Goal: Task Accomplishment & Management: Manage account settings

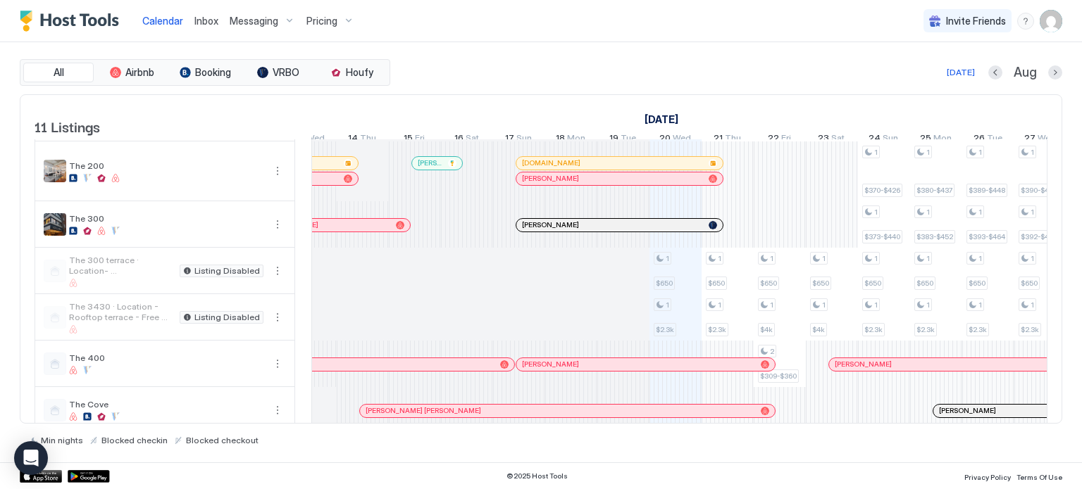
click at [580, 231] on div at bounding box center [580, 225] width 11 height 11
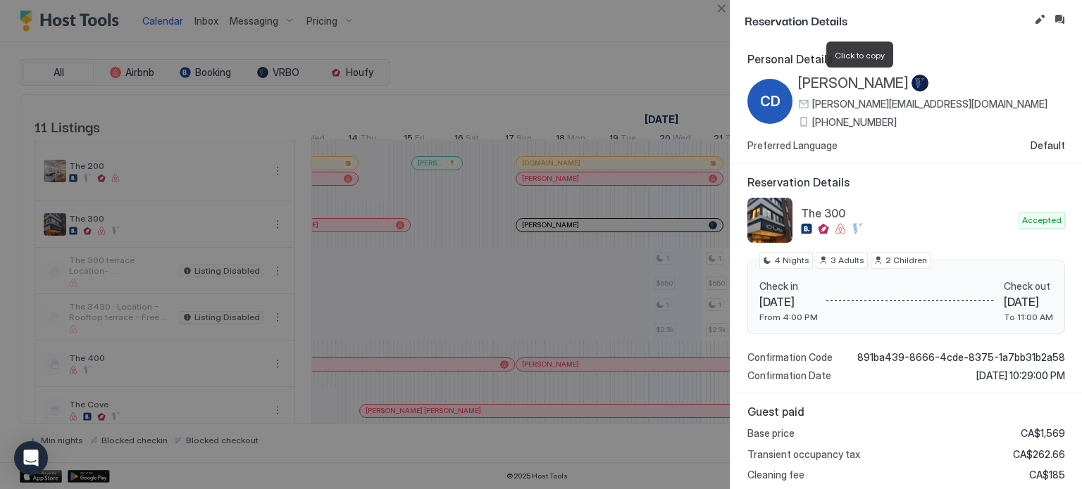
click at [882, 87] on span "[PERSON_NAME]" at bounding box center [853, 84] width 111 height 18
click at [548, 67] on div at bounding box center [541, 244] width 1082 height 489
click at [721, 11] on button "Close" at bounding box center [721, 8] width 17 height 17
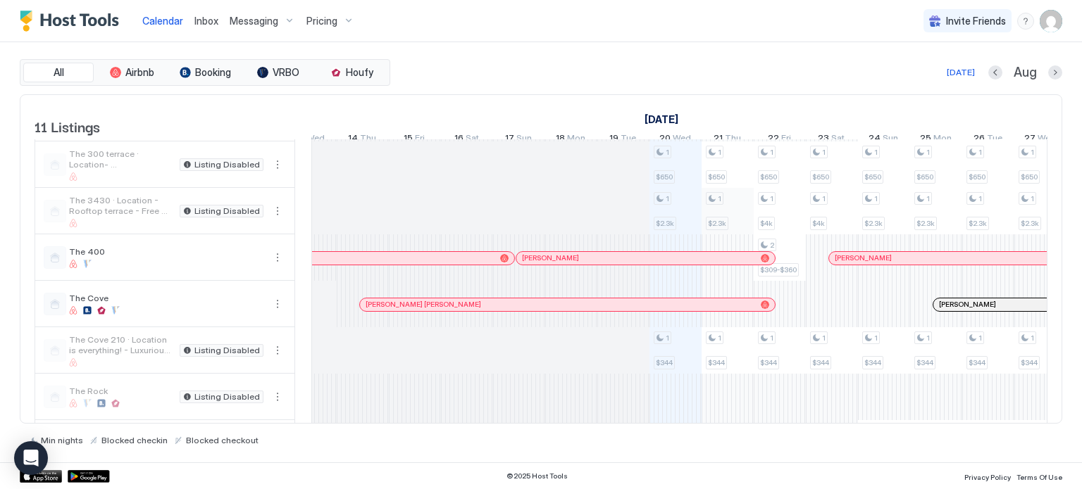
scroll to position [198, 0]
click at [956, 310] on div at bounding box center [957, 304] width 11 height 11
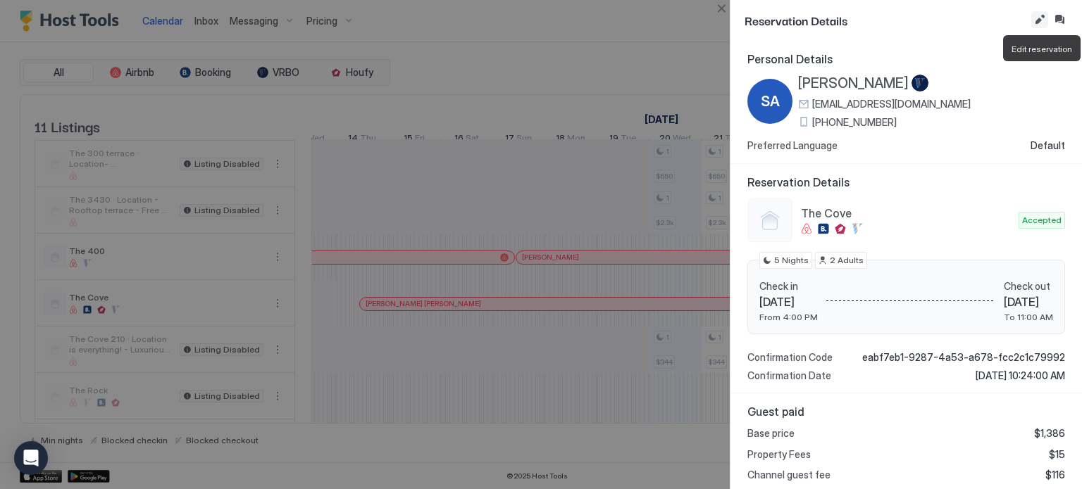
click at [1038, 11] on button "Edit reservation" at bounding box center [1039, 19] width 17 height 17
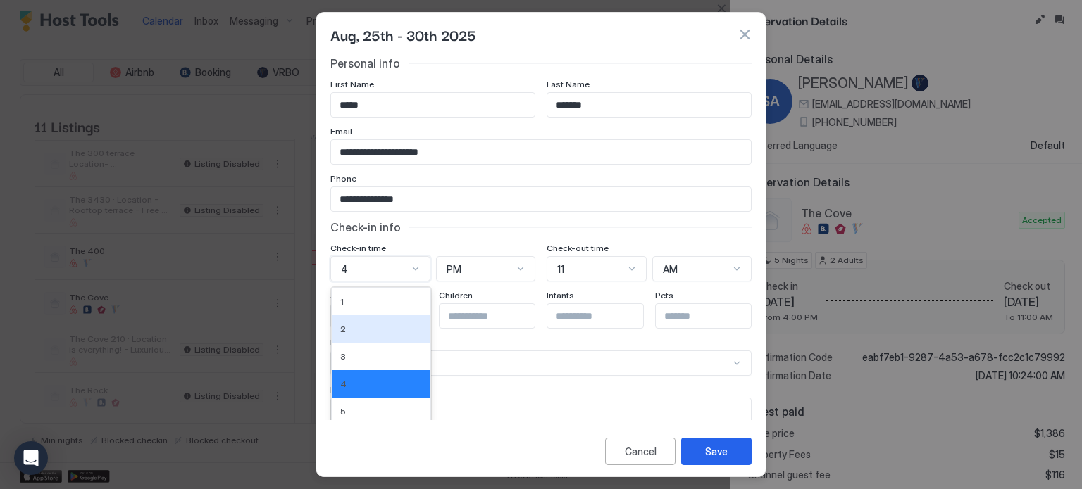
scroll to position [79, 0]
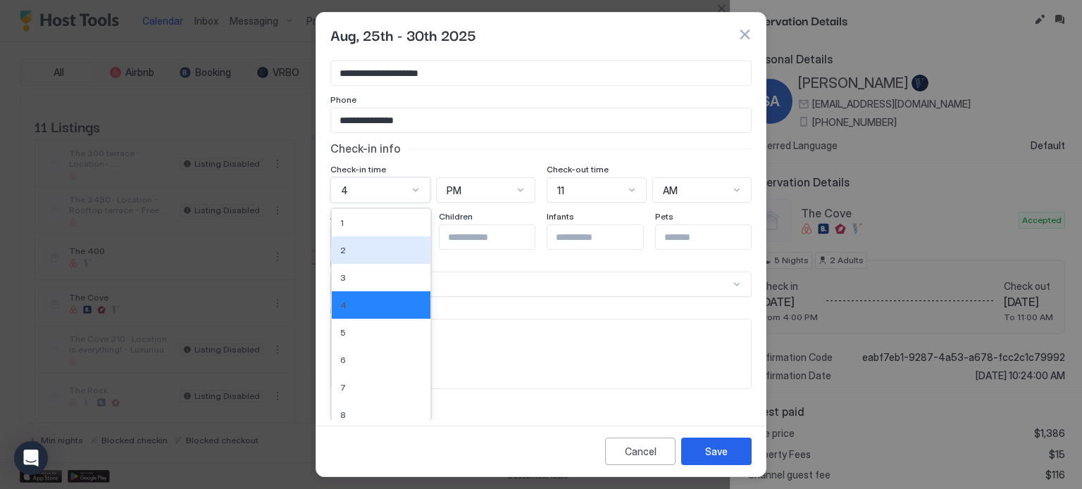
click at [388, 203] on div "12 results available. Use Up and Down to choose options, press Enter to select …" at bounding box center [380, 189] width 100 height 25
click at [389, 218] on div "1" at bounding box center [381, 223] width 82 height 11
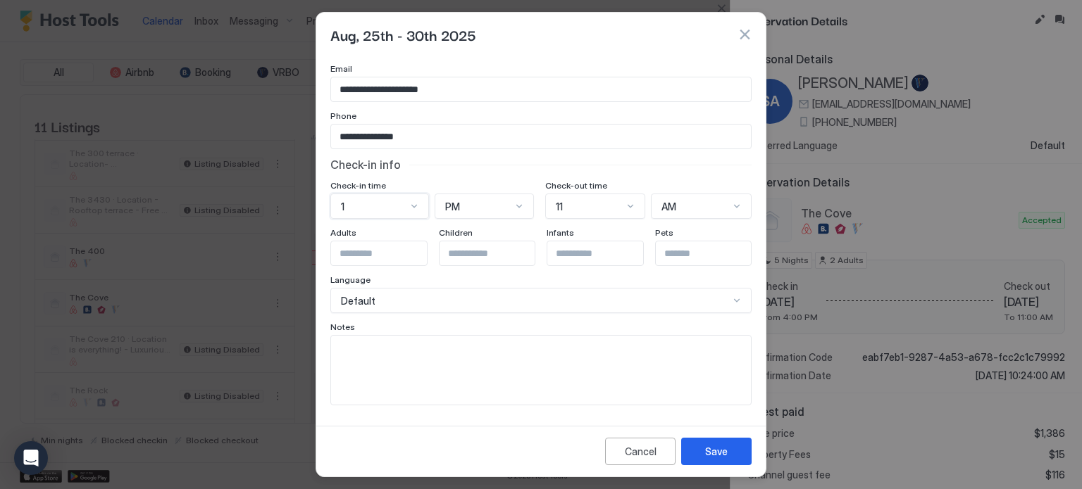
scroll to position [61, 0]
click at [712, 450] on div "Save" at bounding box center [716, 451] width 23 height 15
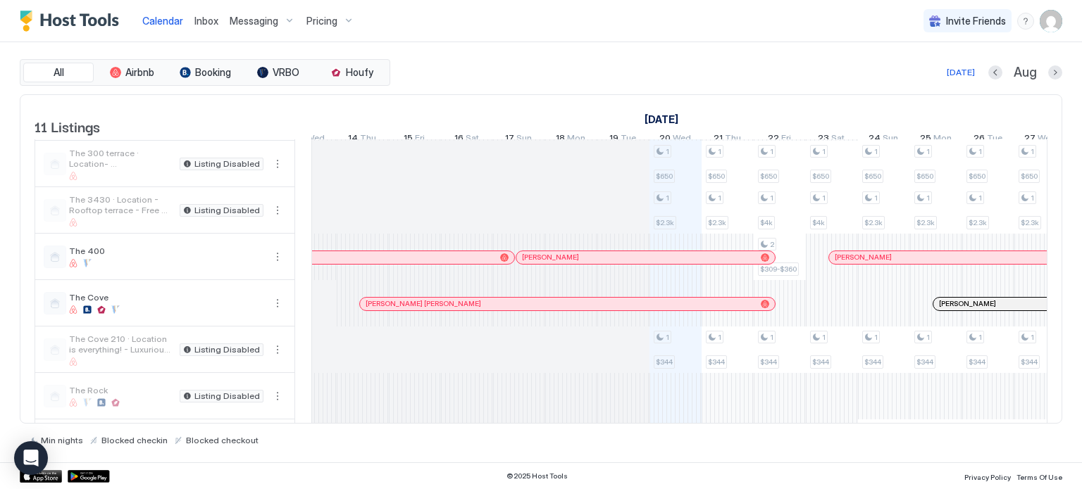
click at [712, 450] on div "All Airbnb Booking VRBO Houfy [DATE] [DATE] Listings [DATE] [DATE] 5 Tue 6 Wed …" at bounding box center [541, 252] width 1042 height 420
click at [209, 18] on span "Inbox" at bounding box center [206, 21] width 24 height 12
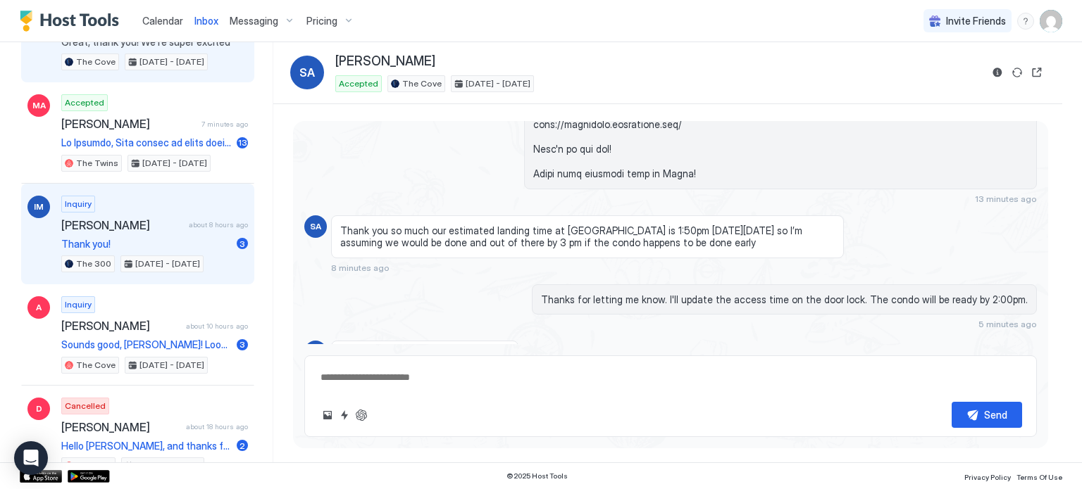
scroll to position [148, 0]
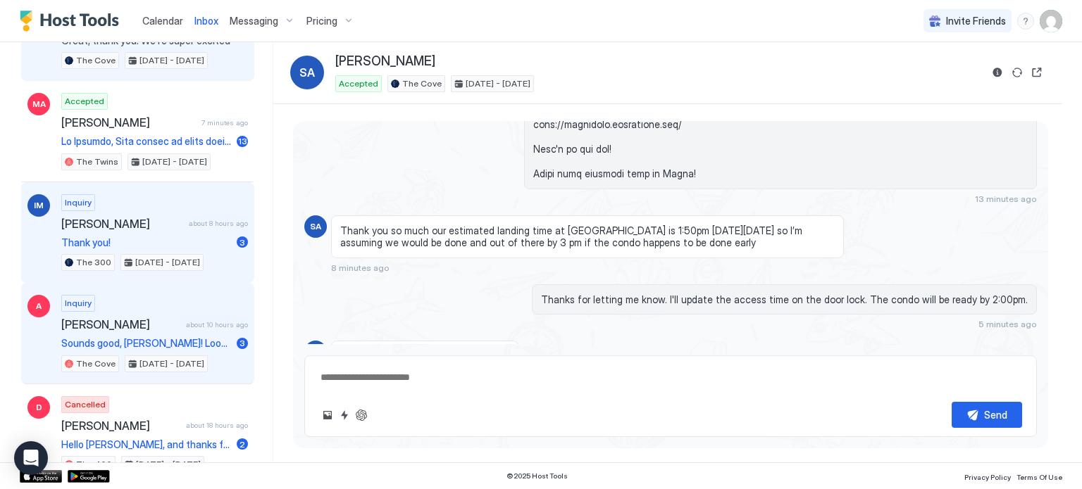
click at [139, 327] on span "[PERSON_NAME]" at bounding box center [120, 325] width 119 height 14
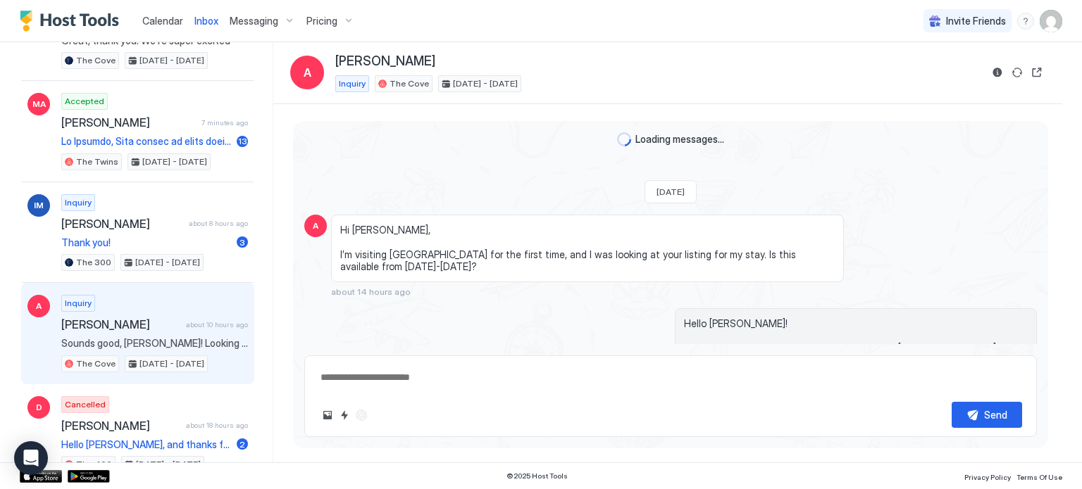
scroll to position [378, 0]
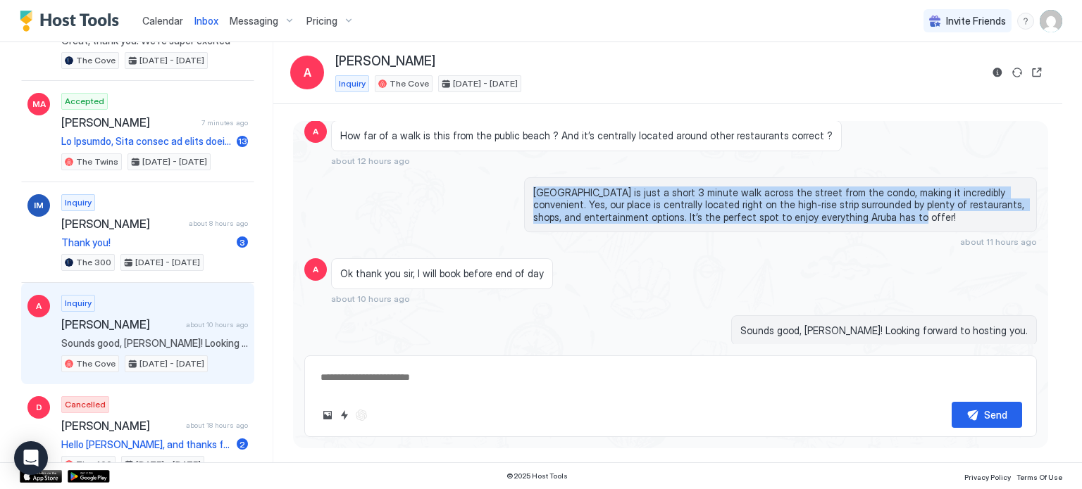
drag, startPoint x: 532, startPoint y: 177, endPoint x: 881, endPoint y: 206, distance: 350.5
click at [881, 206] on span "[GEOGRAPHIC_DATA] is just a short 3 minute walk across the street from the cond…" at bounding box center [780, 205] width 494 height 37
copy span "[GEOGRAPHIC_DATA] is just a short 3 minute walk across the street from the cond…"
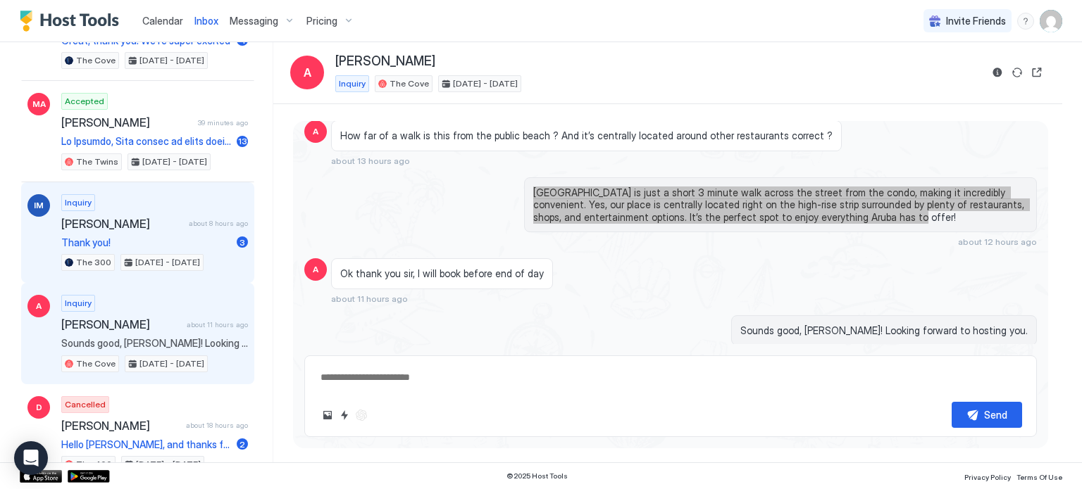
type textarea "*"
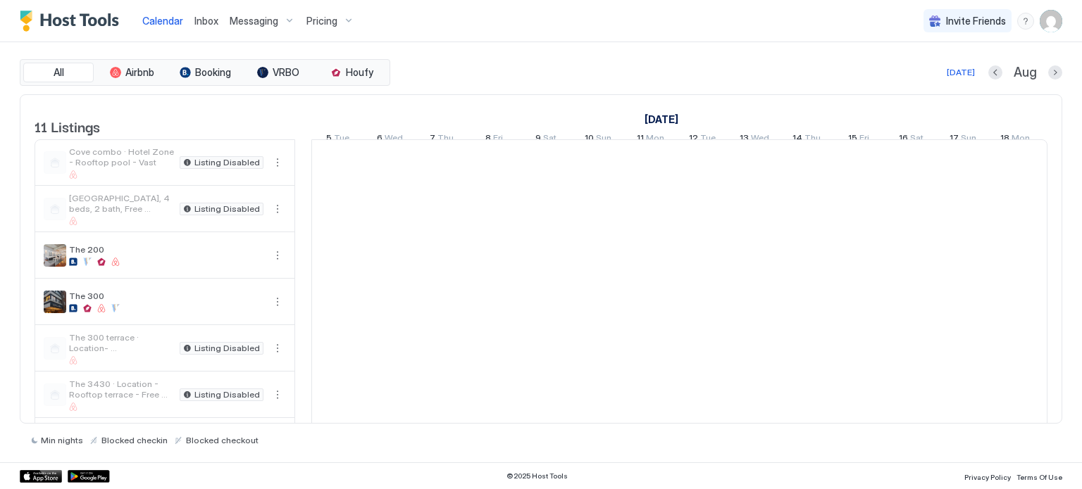
scroll to position [0, 782]
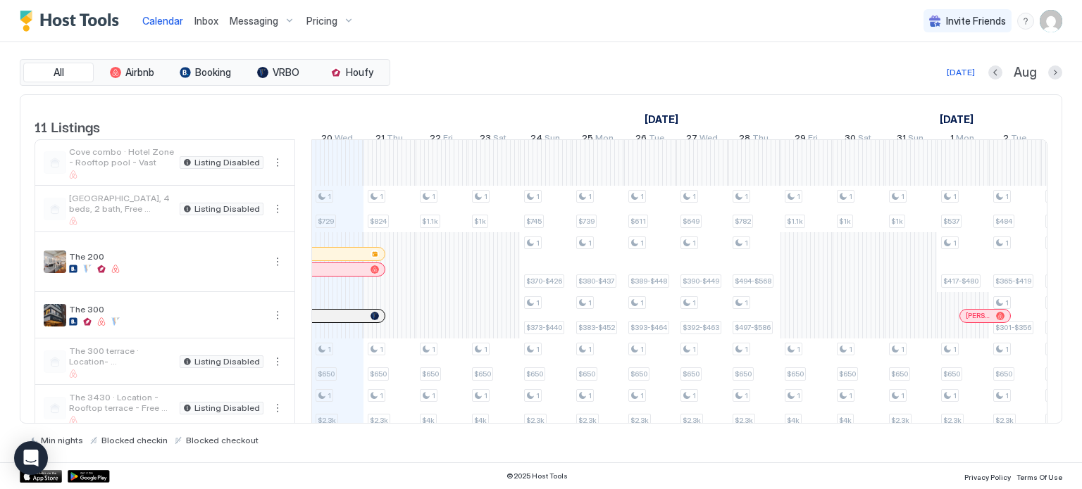
click at [313, 19] on span "Pricing" at bounding box center [321, 21] width 31 height 13
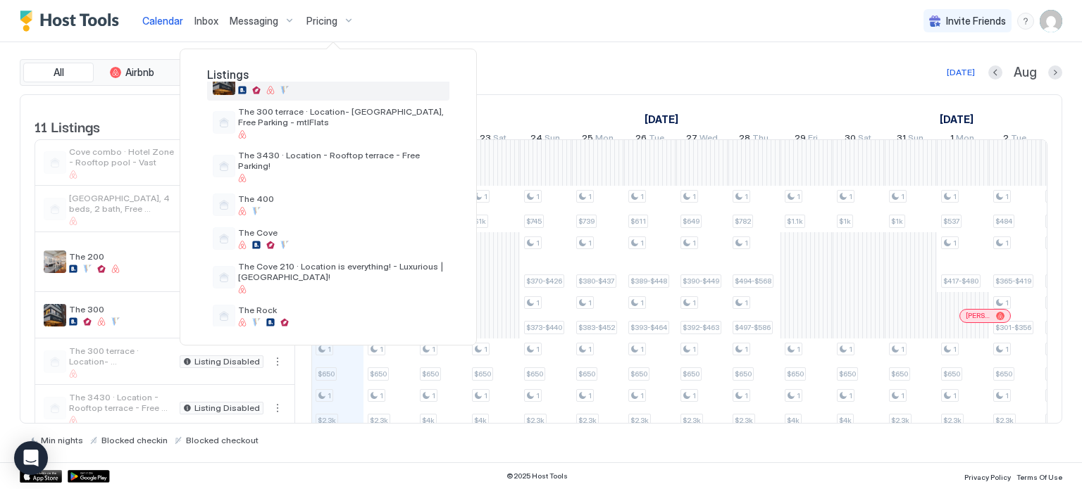
scroll to position [177, 0]
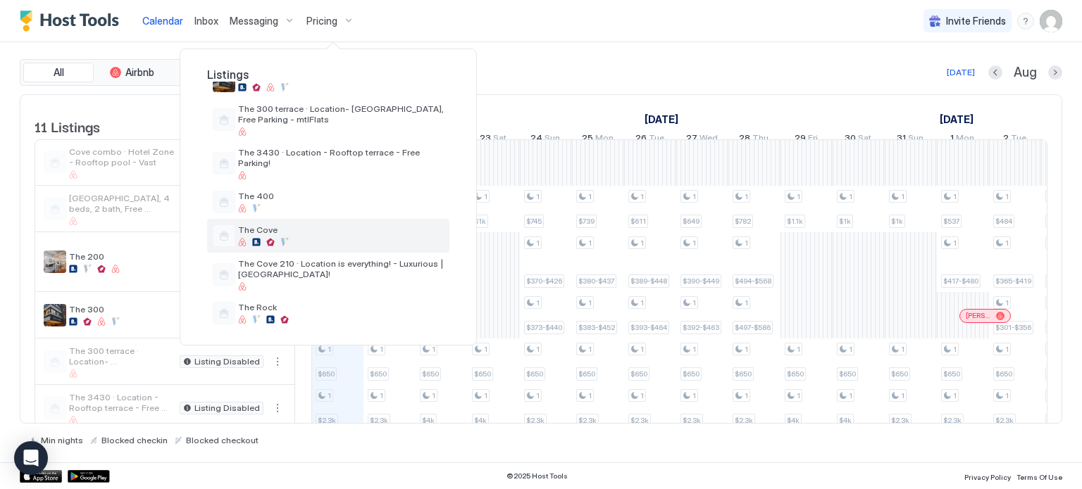
click at [273, 238] on div at bounding box center [270, 242] width 8 height 8
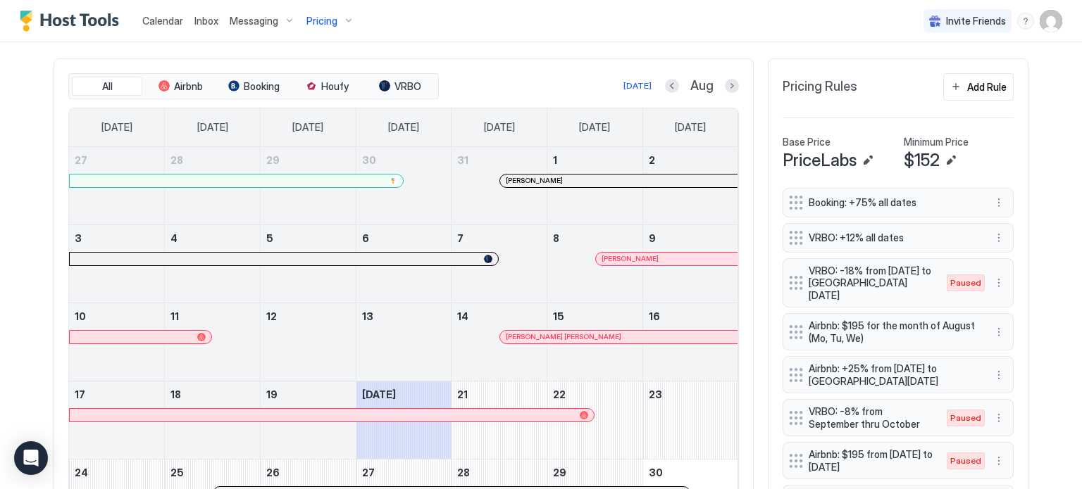
scroll to position [413, 0]
click at [728, 81] on button "Next month" at bounding box center [732, 87] width 14 height 14
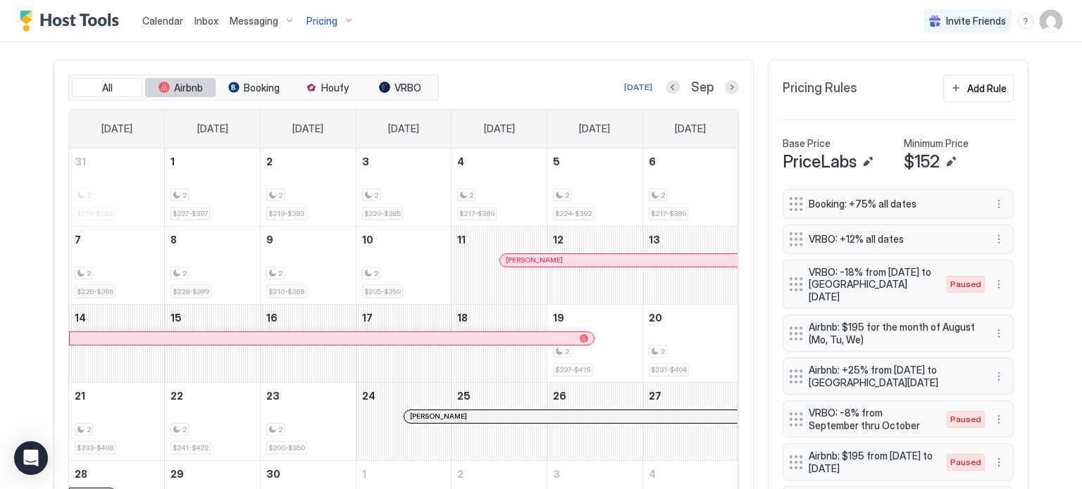
click at [158, 84] on div "tab-group" at bounding box center [163, 87] width 11 height 11
click at [387, 211] on div "2 $220" at bounding box center [404, 187] width 84 height 66
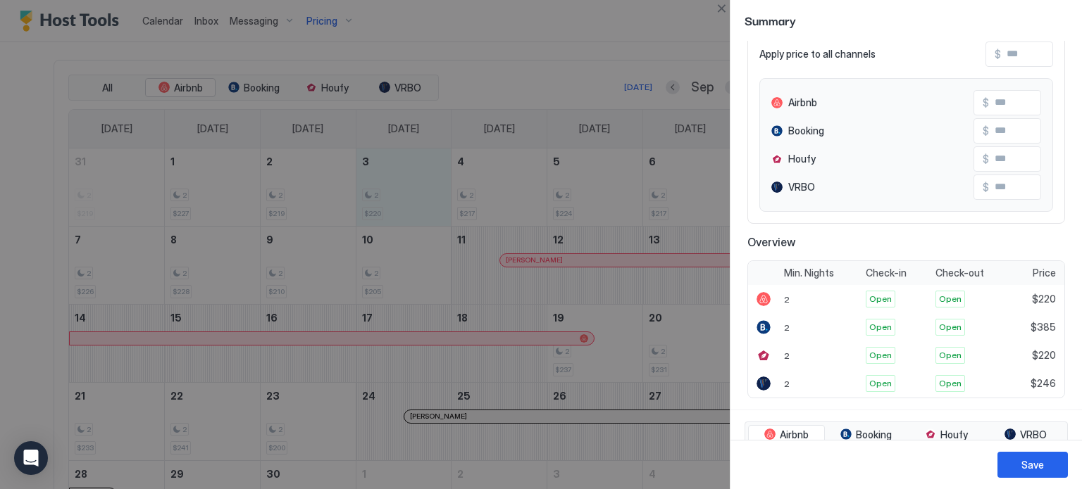
scroll to position [0, 0]
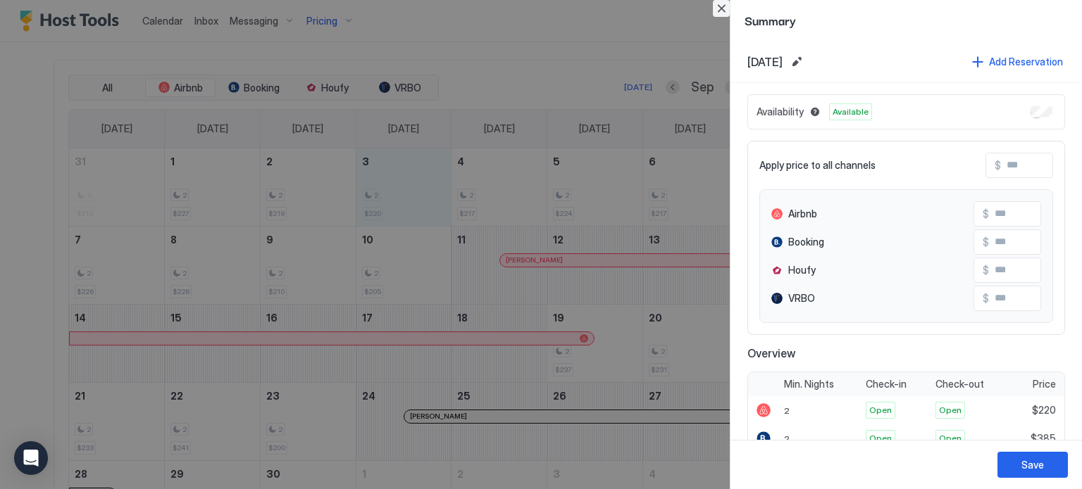
click at [724, 6] on button "Close" at bounding box center [721, 8] width 17 height 17
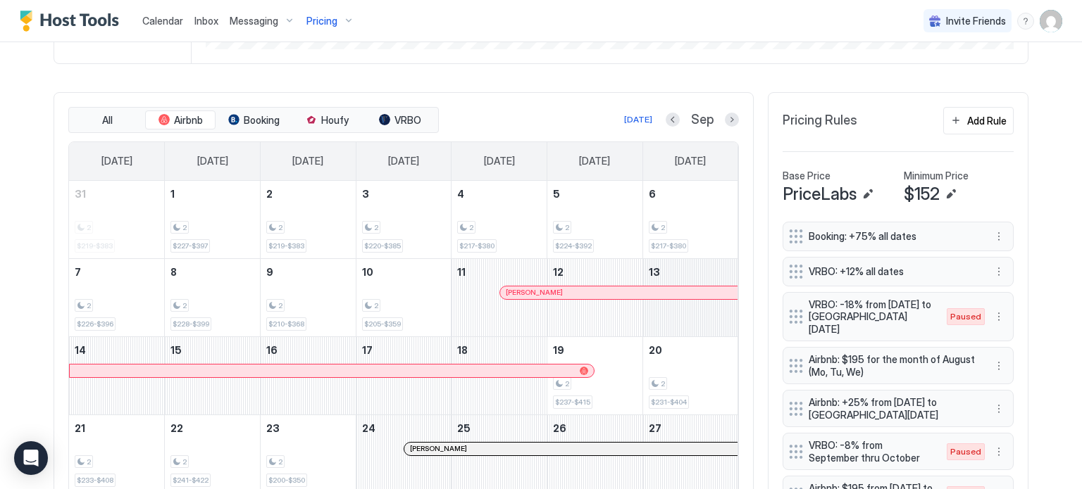
scroll to position [383, 0]
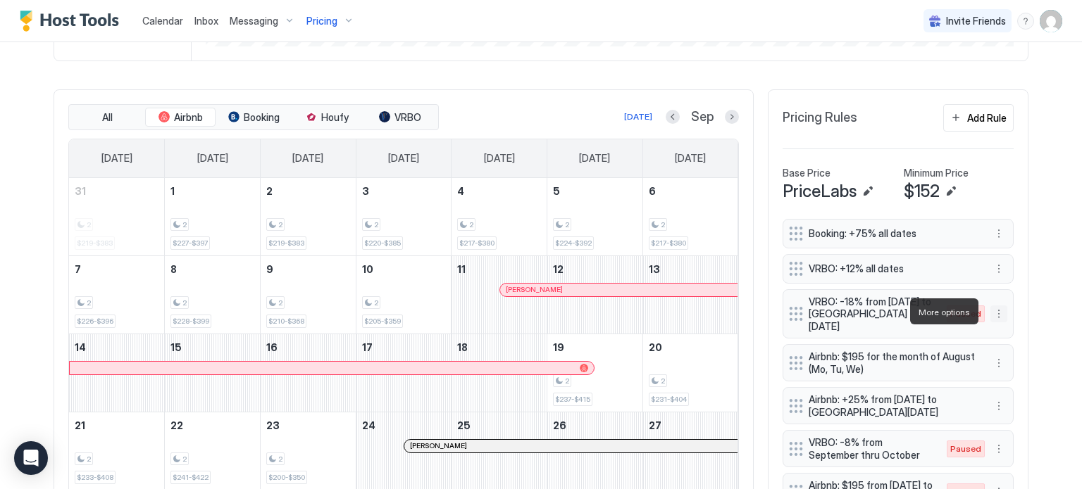
click at [992, 316] on button "More options" at bounding box center [998, 314] width 17 height 17
click at [1003, 350] on div "Enable" at bounding box center [1013, 354] width 43 height 11
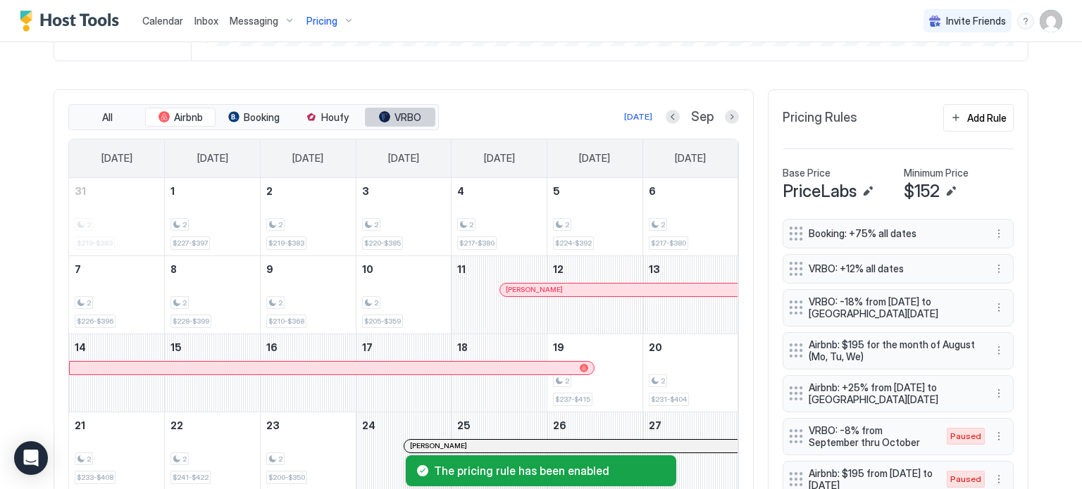
click at [394, 111] on span "VRBO" at bounding box center [407, 117] width 27 height 13
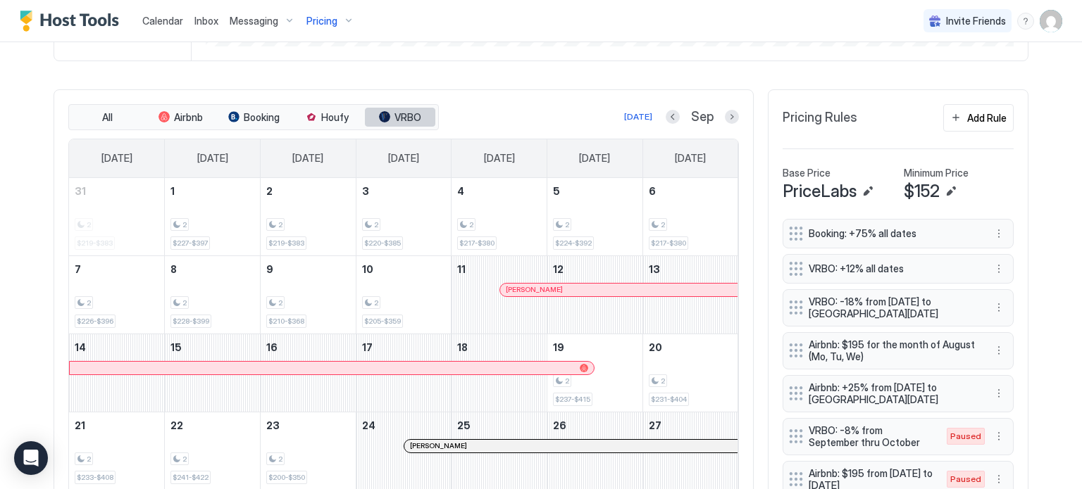
click at [394, 114] on span "VRBO" at bounding box center [407, 117] width 27 height 13
click at [186, 108] on button "Airbnb" at bounding box center [180, 118] width 70 height 20
click at [187, 117] on span "Airbnb" at bounding box center [188, 117] width 29 height 13
click at [386, 120] on button "VRBO" at bounding box center [400, 118] width 70 height 20
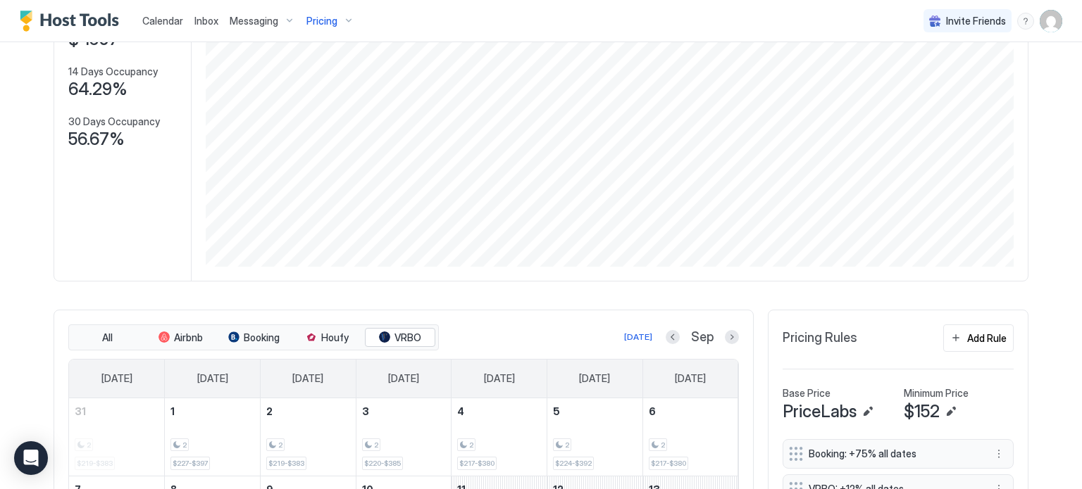
scroll to position [154, 0]
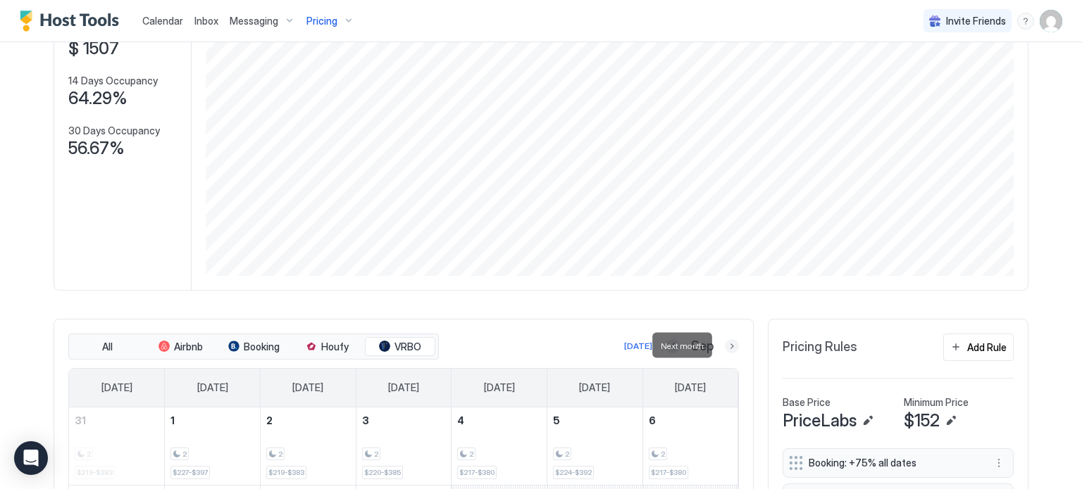
click at [729, 349] on button "Next month" at bounding box center [732, 346] width 14 height 14
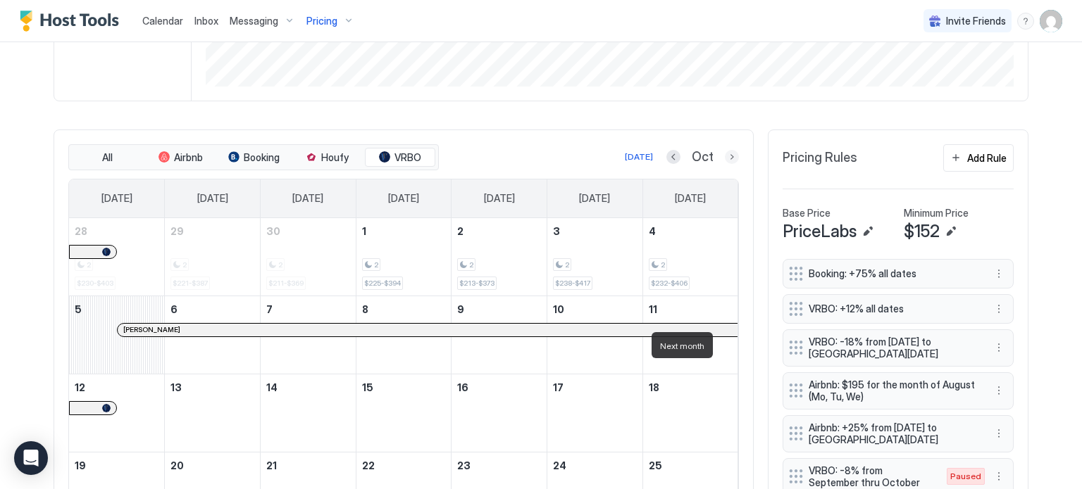
scroll to position [345, 0]
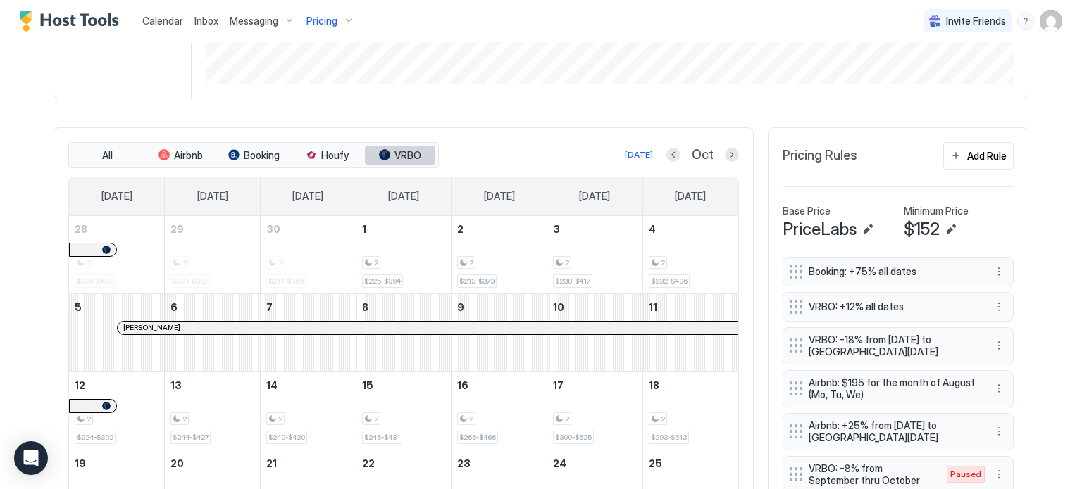
click at [378, 146] on button "VRBO" at bounding box center [400, 156] width 70 height 20
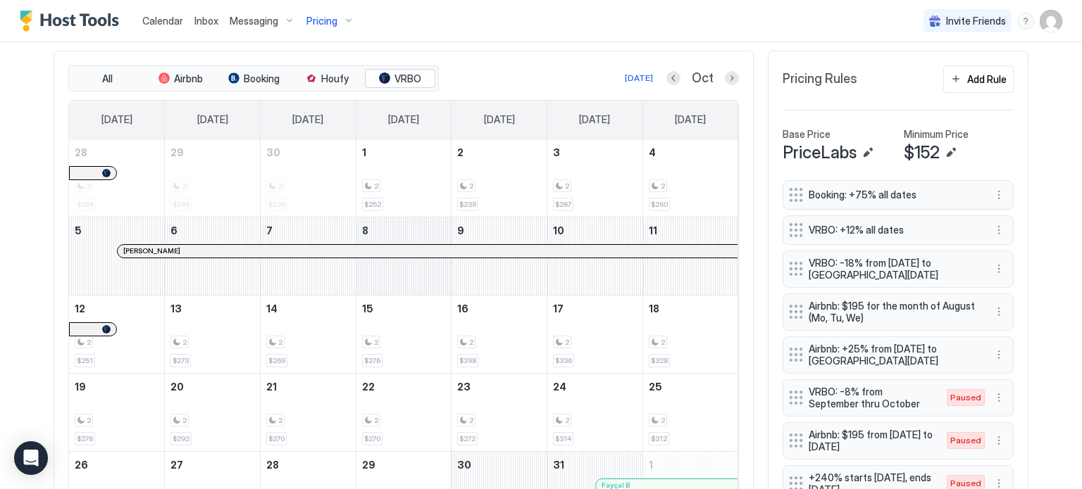
scroll to position [428, 0]
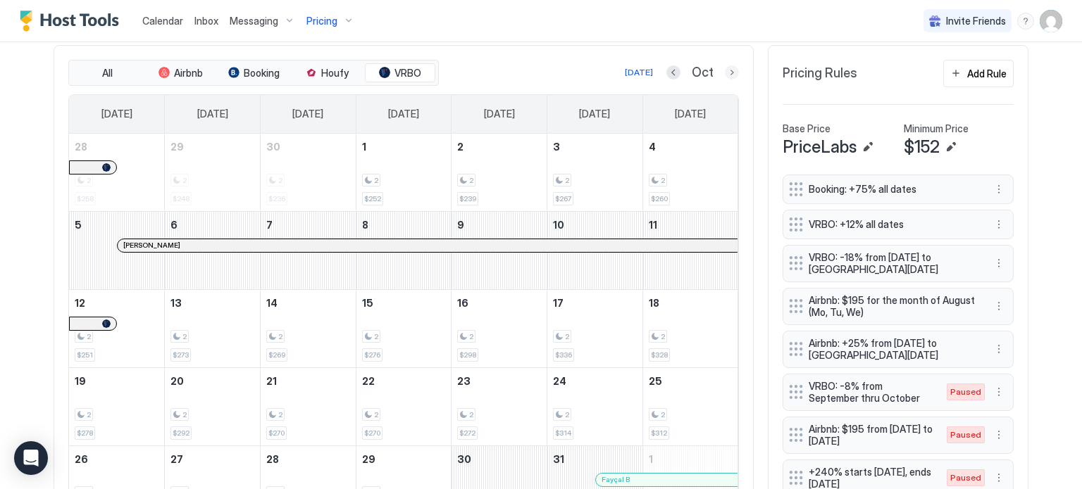
click at [725, 75] on button "Next month" at bounding box center [732, 73] width 14 height 14
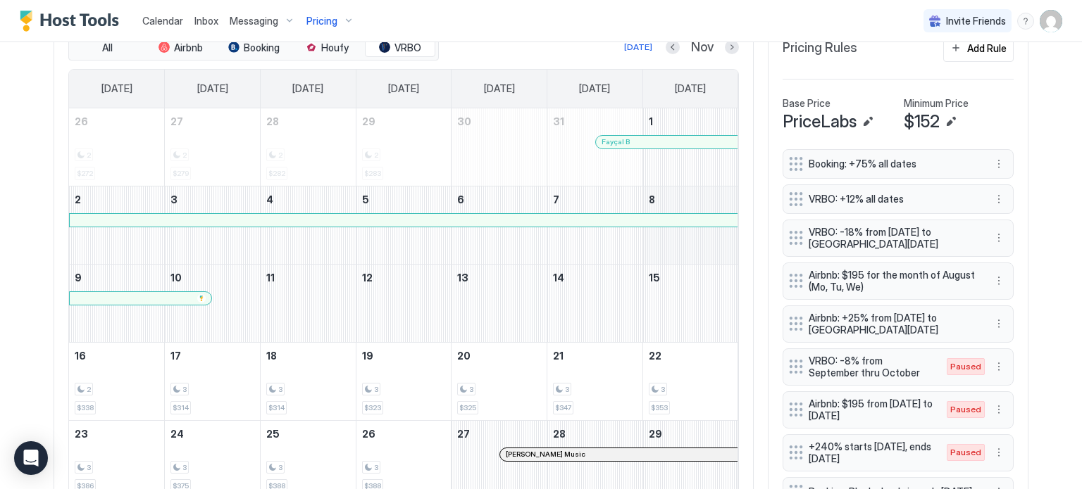
scroll to position [451, 0]
click at [725, 53] on div at bounding box center [732, 49] width 14 height 14
click at [725, 47] on button "Next month" at bounding box center [732, 49] width 14 height 14
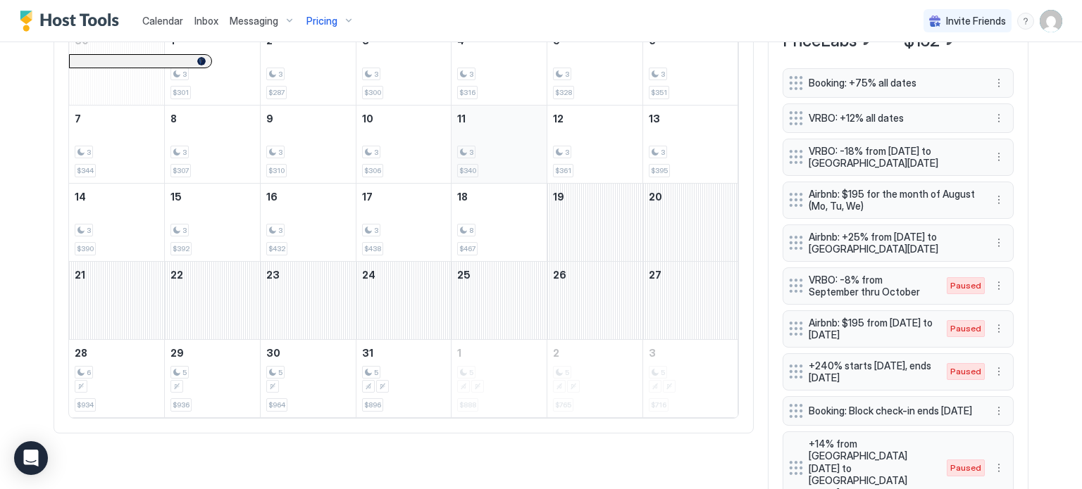
scroll to position [538, 0]
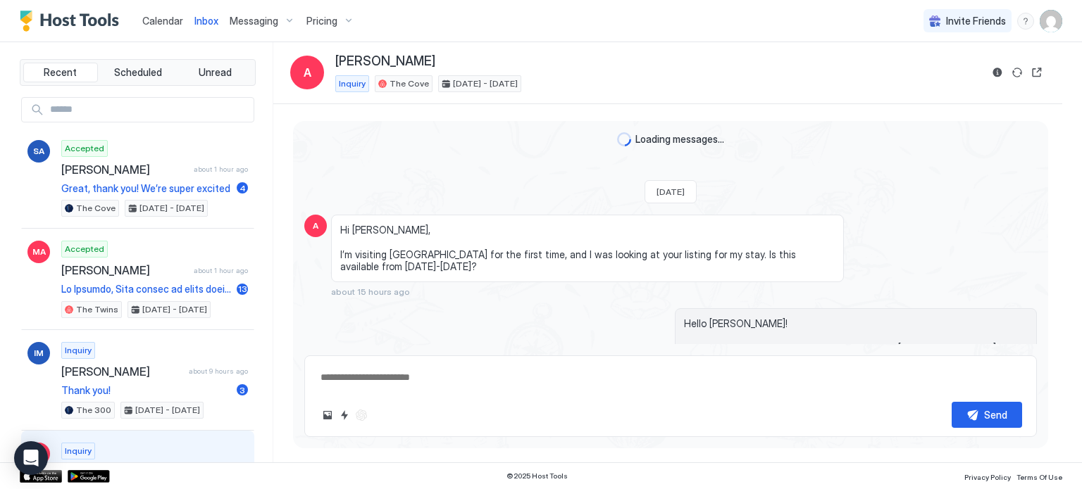
type textarea "*"
